Goal: Task Accomplishment & Management: Manage account settings

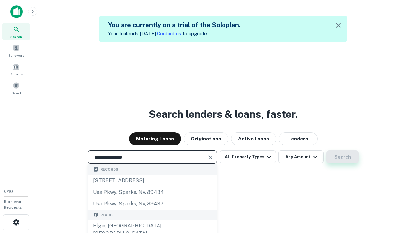
type input "**********"
click at [342, 157] on button "Search" at bounding box center [342, 156] width 32 height 13
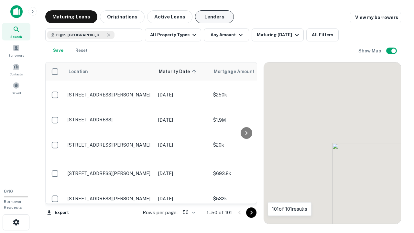
click at [214, 17] on button "Lenders" at bounding box center [214, 16] width 39 height 13
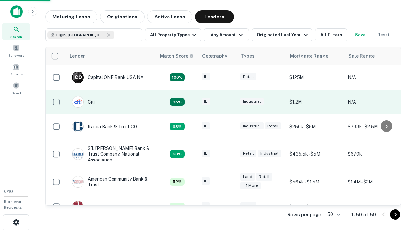
click at [229, 102] on div "IL" at bounding box center [217, 102] width 32 height 9
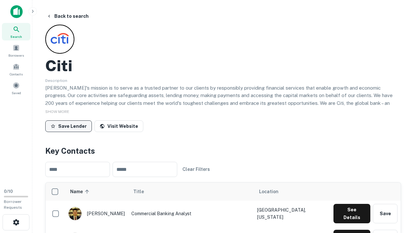
click at [69, 126] on button "Save Lender" at bounding box center [68, 126] width 47 height 12
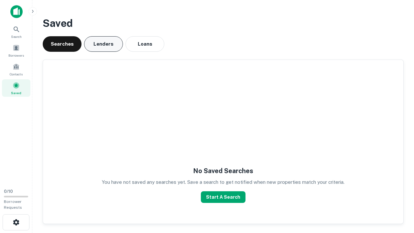
click at [103, 44] on button "Lenders" at bounding box center [103, 44] width 39 height 16
